Goal: Obtain resource: Download file/media

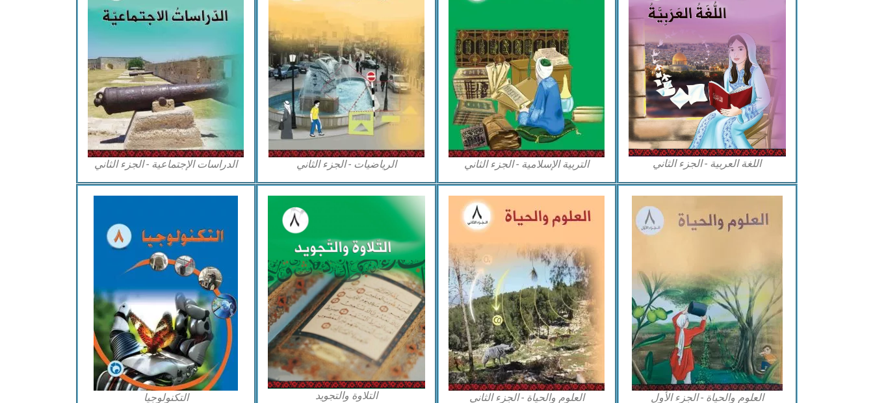
scroll to position [704, 0]
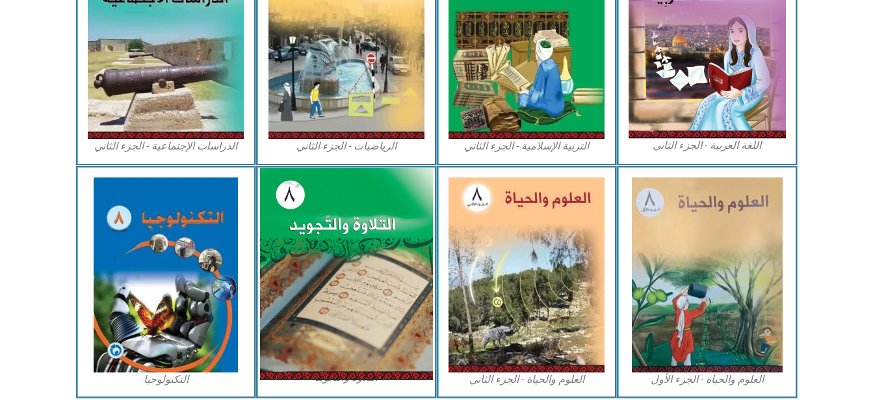
click at [389, 261] on img at bounding box center [346, 274] width 173 height 212
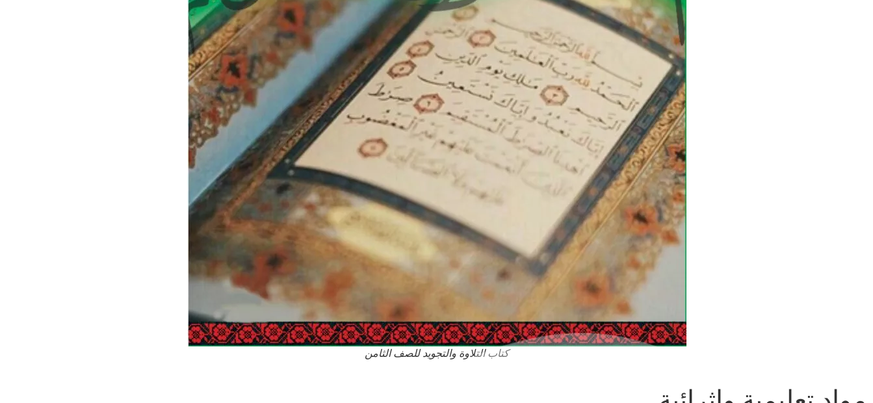
scroll to position [717, 0]
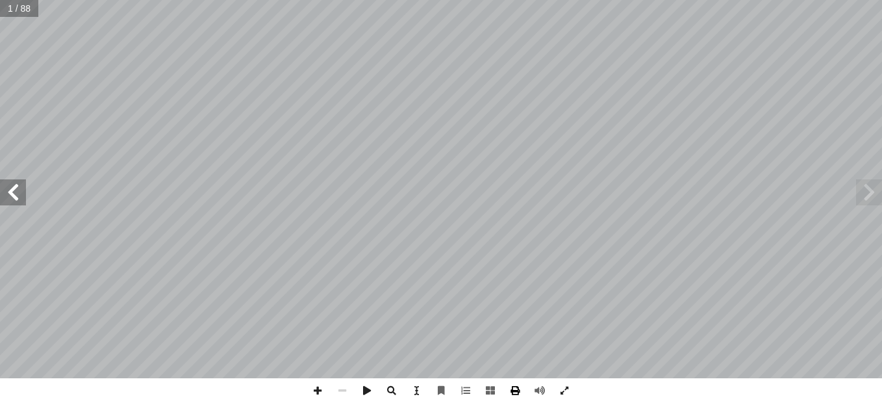
click at [512, 387] on span at bounding box center [515, 390] width 25 height 25
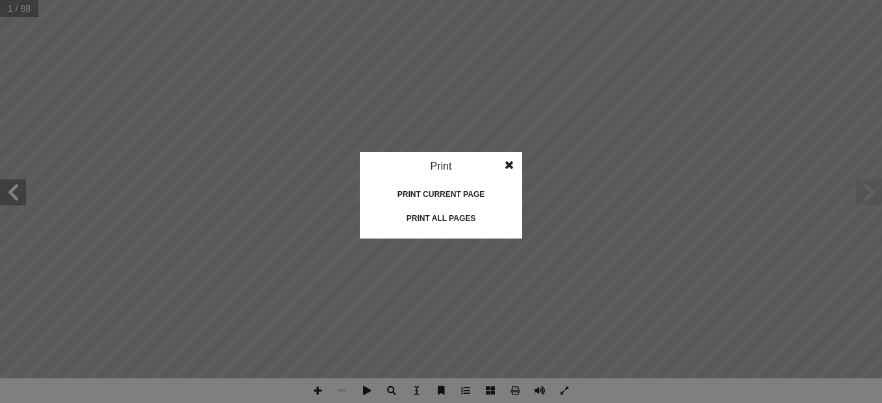
click at [431, 223] on div "Print all pages" at bounding box center [441, 218] width 130 height 21
